Goal: Task Accomplishment & Management: Use online tool/utility

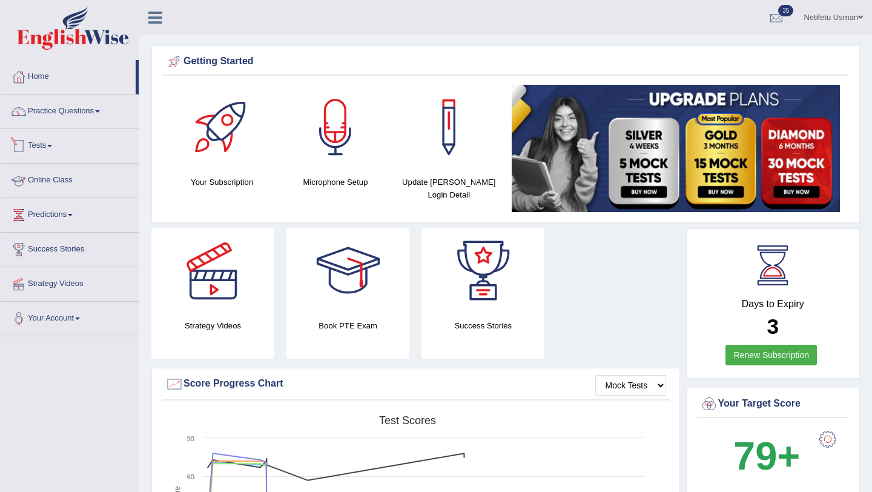
click at [45, 150] on link "Tests" at bounding box center [70, 144] width 138 height 30
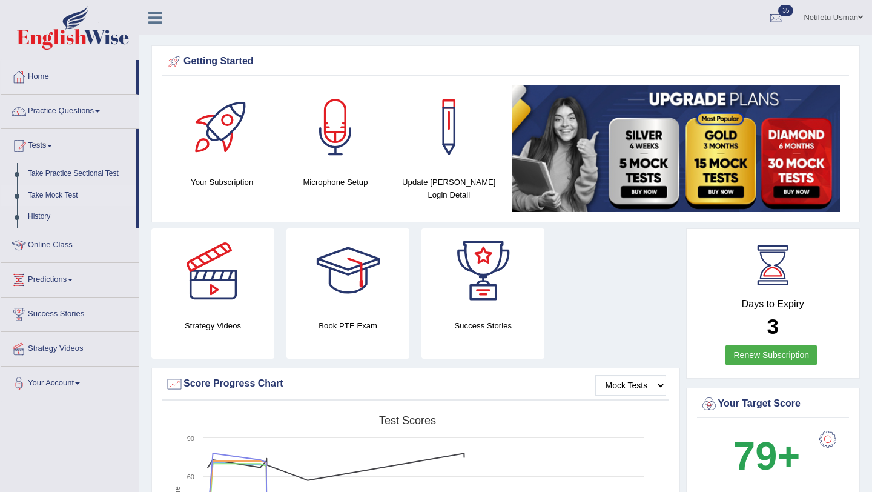
click at [48, 193] on link "Take Mock Test" at bounding box center [78, 196] width 113 height 22
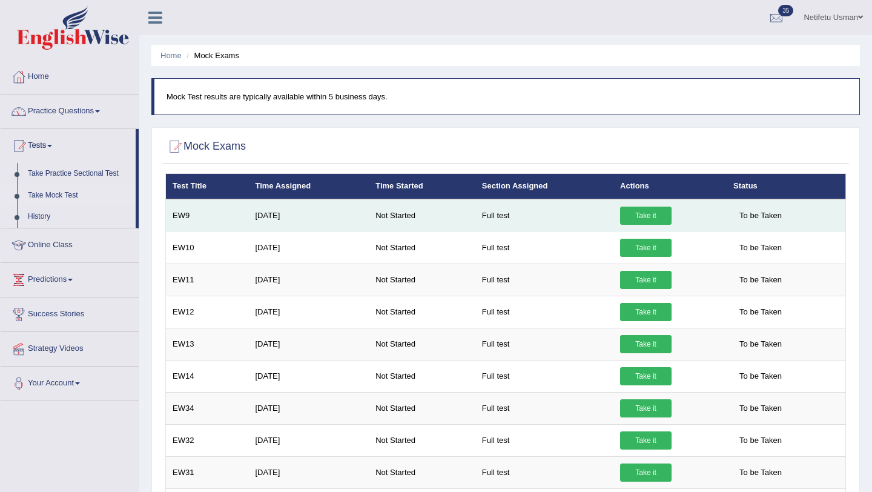
click at [655, 214] on link "Take it" at bounding box center [645, 216] width 51 height 18
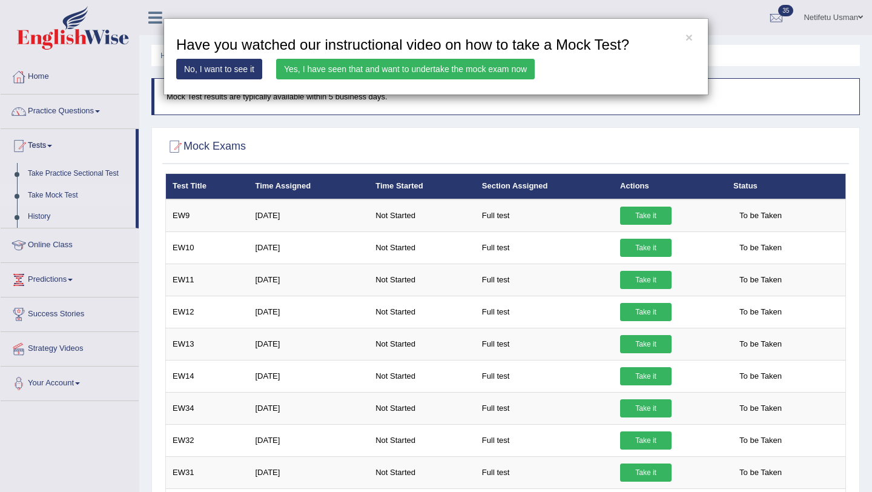
click at [481, 69] on link "Yes, I have seen that and want to undertake the mock exam now" at bounding box center [405, 69] width 259 height 21
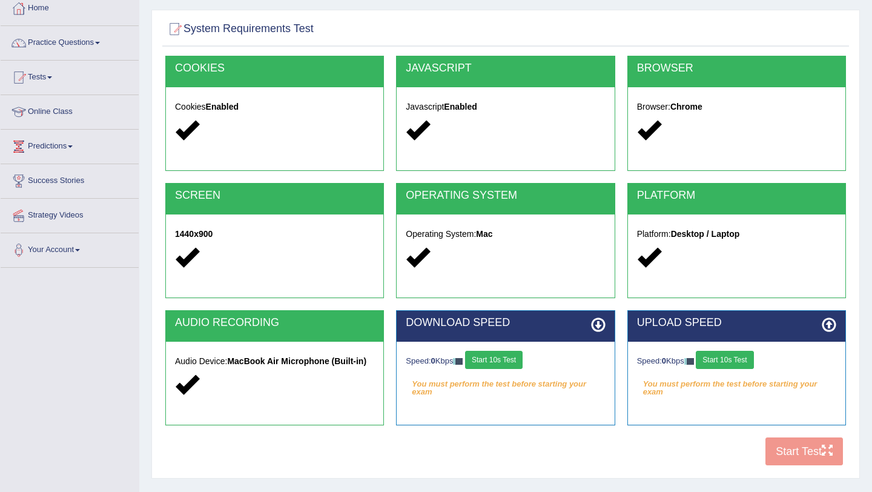
scroll to position [144, 0]
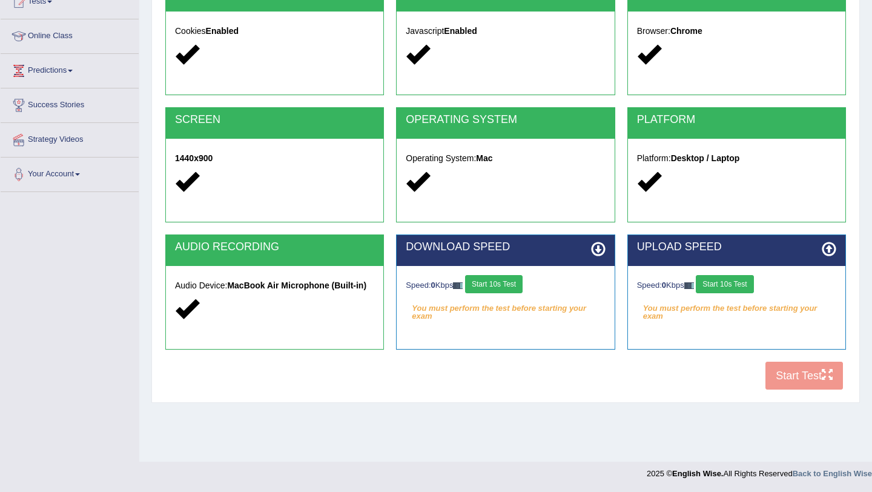
click at [506, 286] on button "Start 10s Test" at bounding box center [494, 284] width 58 height 18
click at [723, 283] on button "Start 10s Test" at bounding box center [725, 284] width 58 height 18
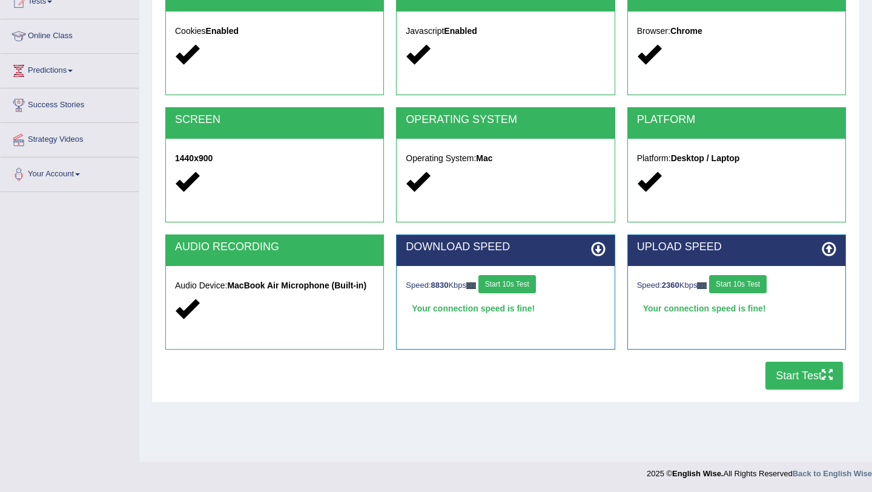
click at [738, 280] on button "Start 10s Test" at bounding box center [738, 284] width 58 height 18
click at [788, 376] on button "Start Test" at bounding box center [805, 376] width 78 height 28
